Goal: Information Seeking & Learning: Learn about a topic

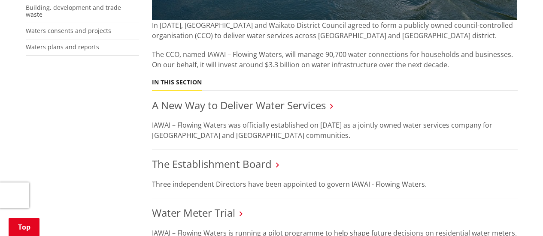
scroll to position [300, 0]
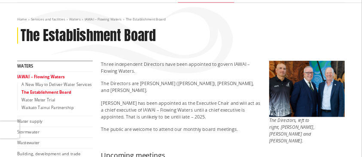
scroll to position [86, 0]
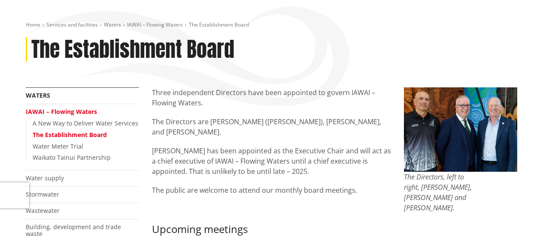
click at [423, 109] on img at bounding box center [460, 129] width 113 height 84
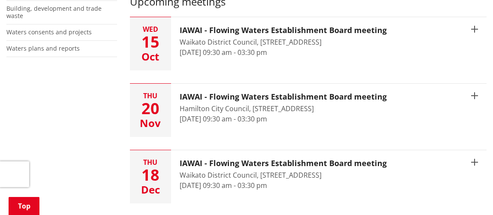
scroll to position [272, 0]
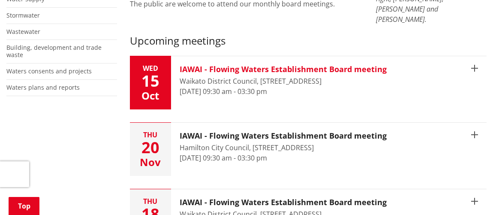
drag, startPoint x: 354, startPoint y: 63, endPoint x: 363, endPoint y: 56, distance: 11.7
click at [363, 65] on h3 "IAWAI - Flowing Waters Establishment Board meeting" at bounding box center [283, 69] width 207 height 9
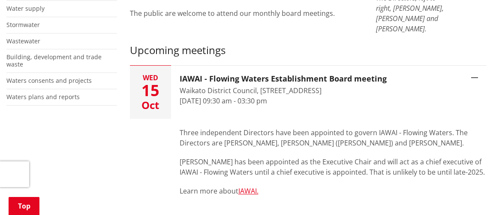
scroll to position [233, 0]
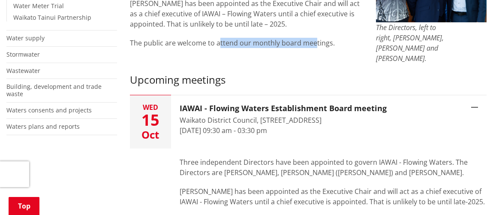
drag, startPoint x: 313, startPoint y: 41, endPoint x: 219, endPoint y: 39, distance: 93.5
click at [219, 39] on p "The public are welcome to attend our monthly board meetings." at bounding box center [247, 43] width 234 height 10
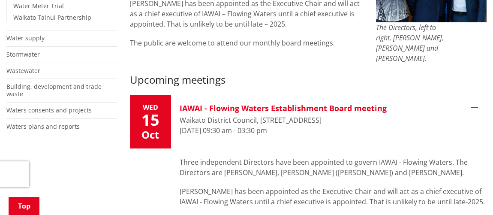
drag, startPoint x: 296, startPoint y: 118, endPoint x: 239, endPoint y: 119, distance: 57.0
click at [239, 126] on time "15 October 2025, 09:30 am - 03:30 pm" at bounding box center [223, 130] width 87 height 9
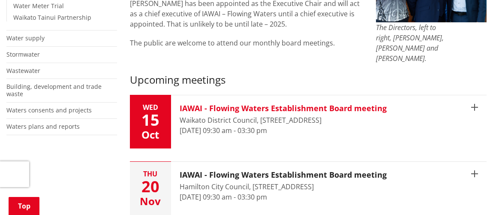
click at [267, 126] on time "15 October 2025, 09:30 am - 03:30 pm" at bounding box center [223, 130] width 87 height 9
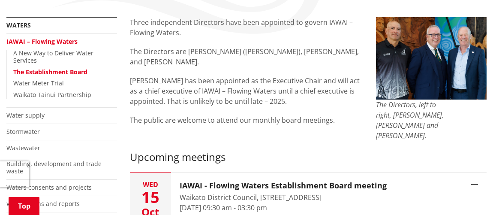
scroll to position [155, 0]
